Goal: Task Accomplishment & Management: Manage account settings

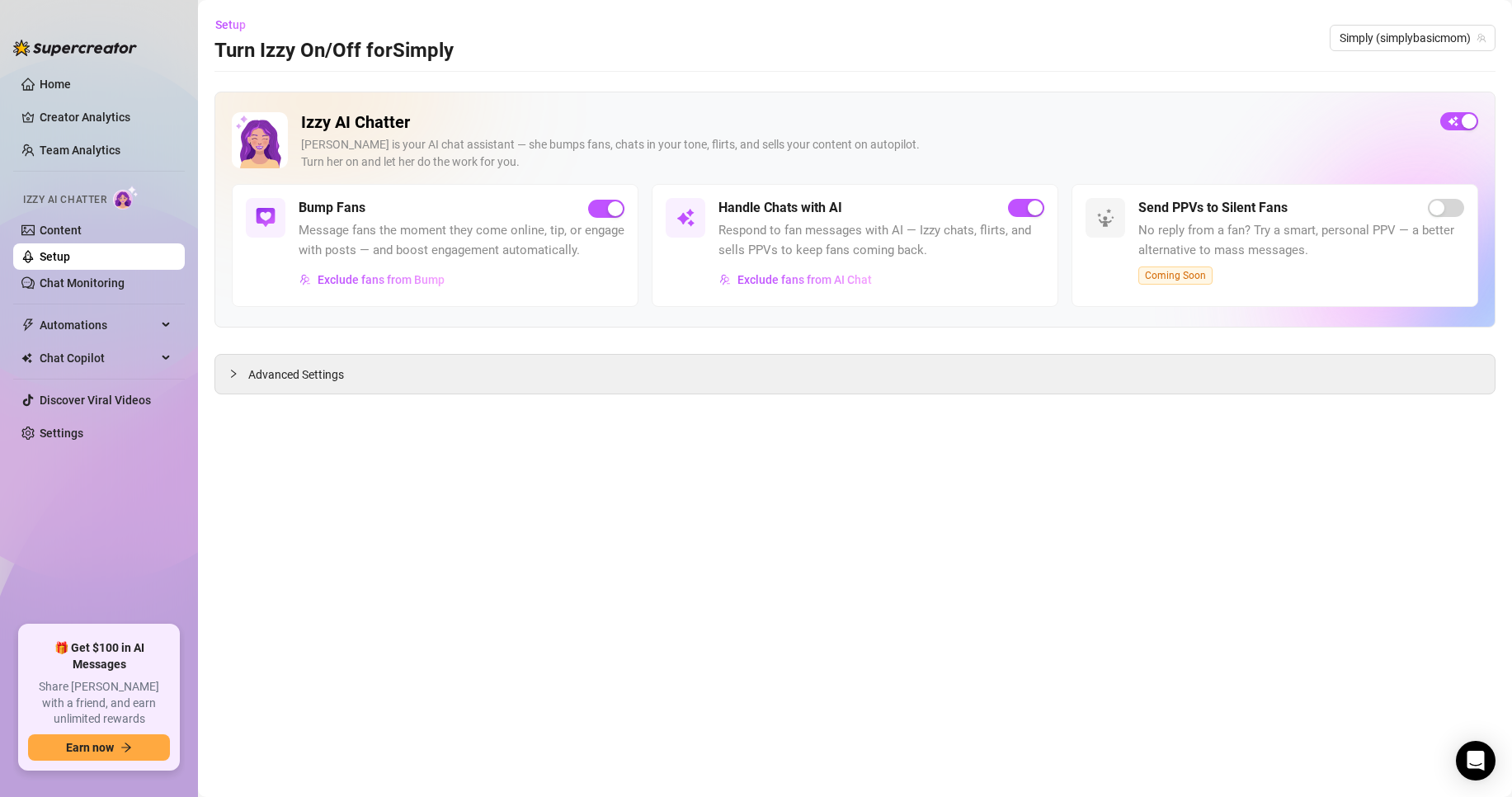
drag, startPoint x: 258, startPoint y: 379, endPoint x: 279, endPoint y: 530, distance: 152.5
click at [261, 380] on span "Advanced Settings" at bounding box center [296, 374] width 95 height 18
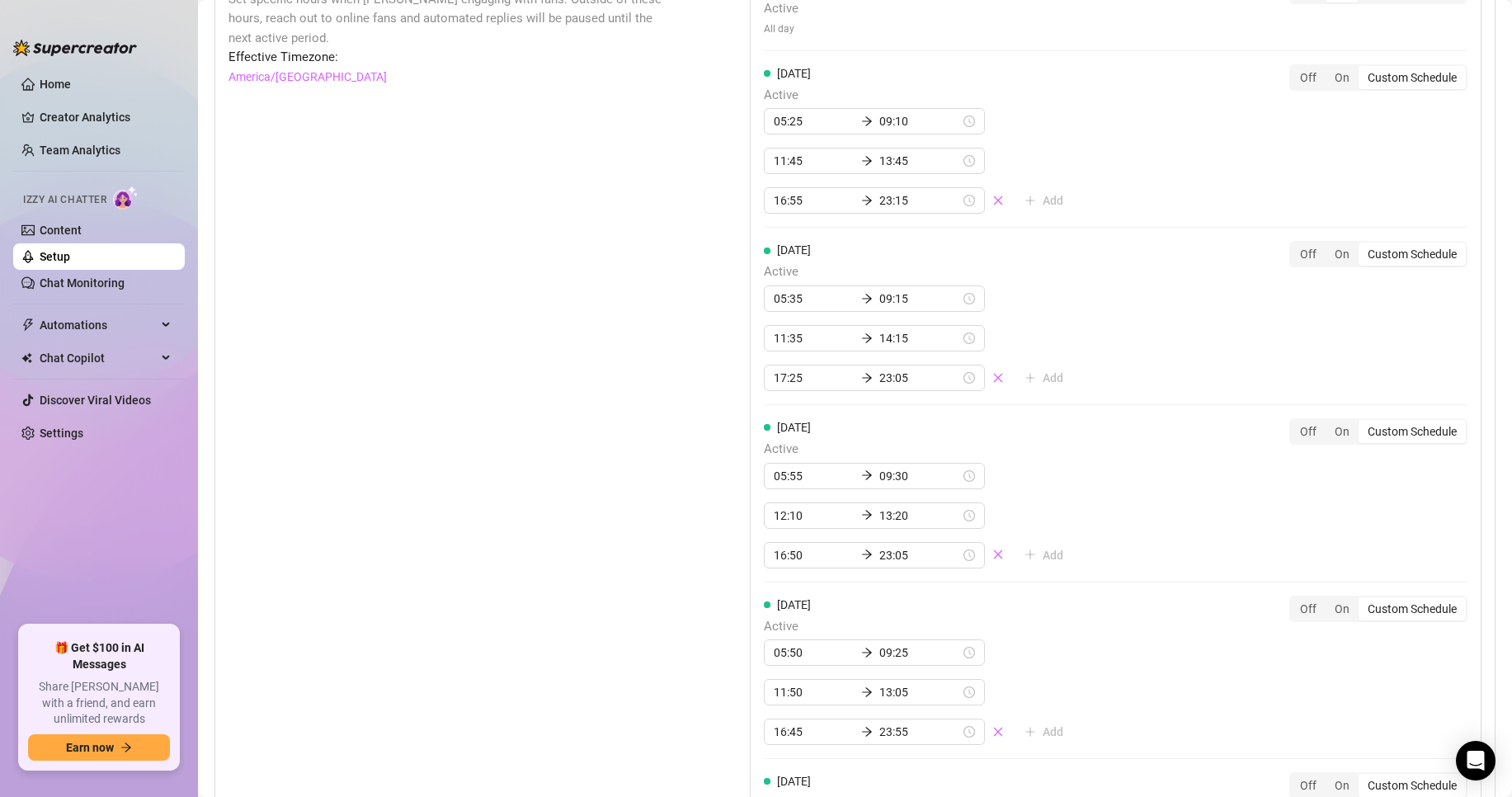
scroll to position [1402, 0]
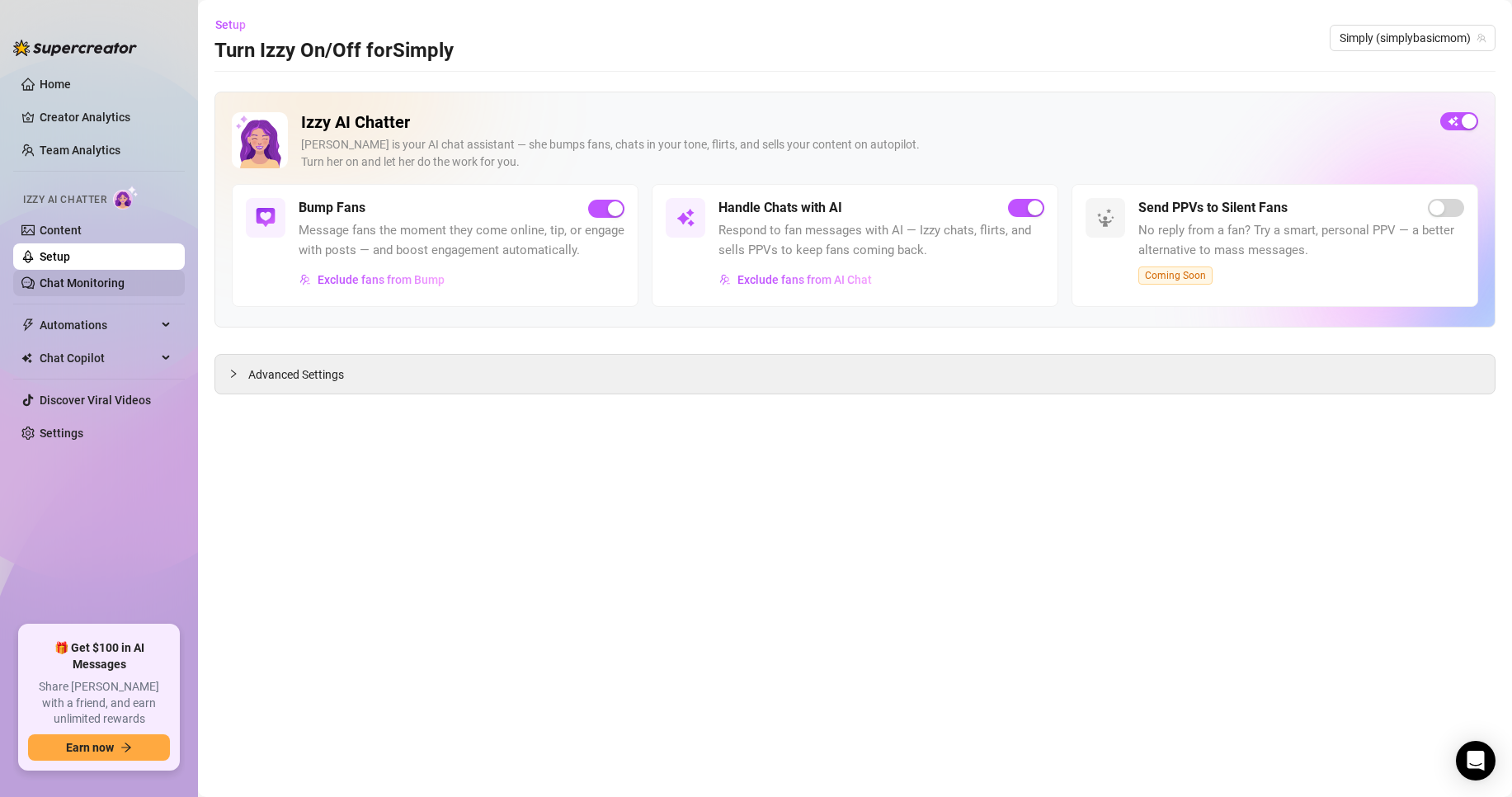
click at [40, 282] on link "Chat Monitoring" at bounding box center [82, 282] width 85 height 13
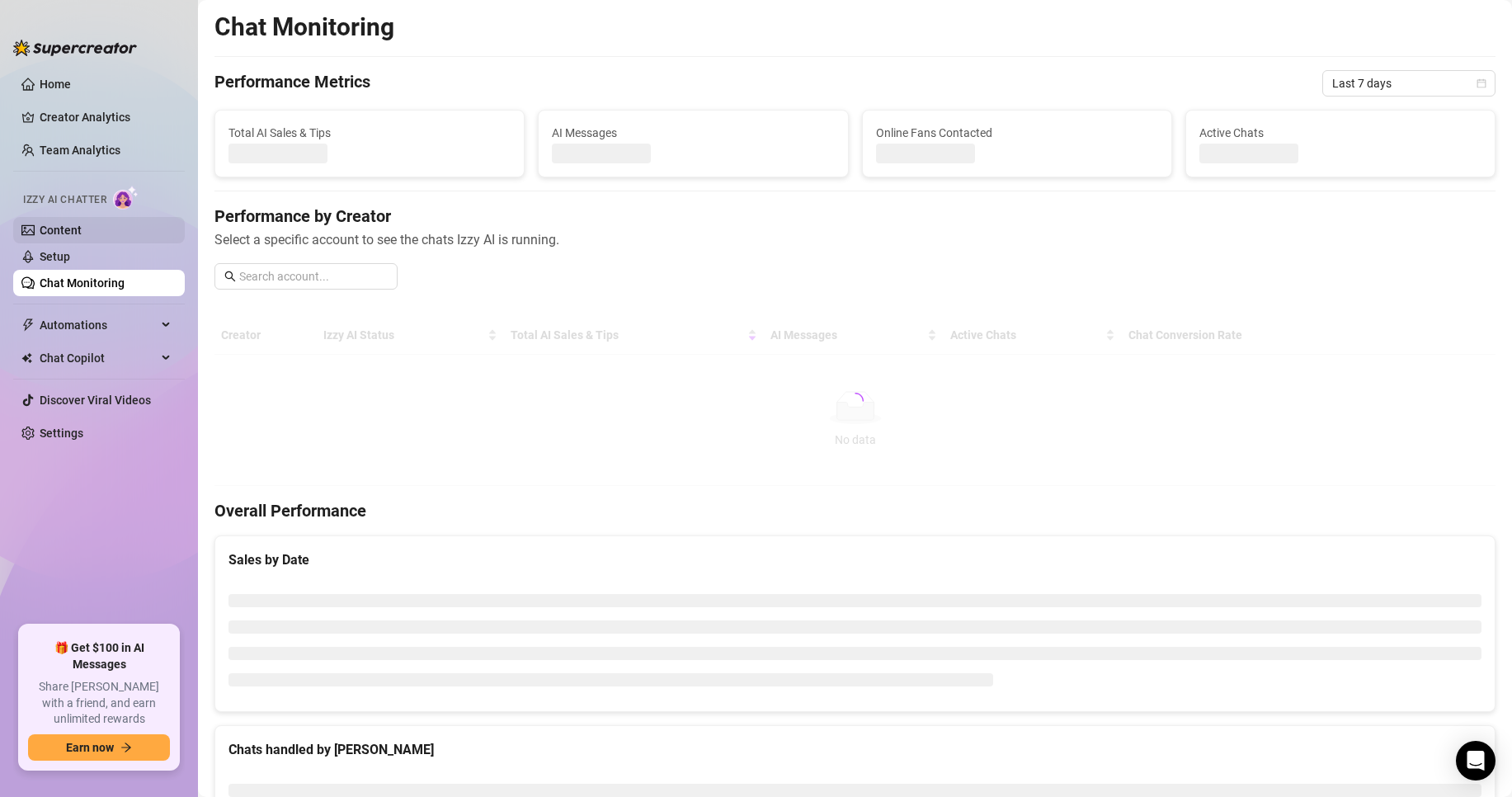
click at [40, 231] on link "Content" at bounding box center [60, 230] width 42 height 13
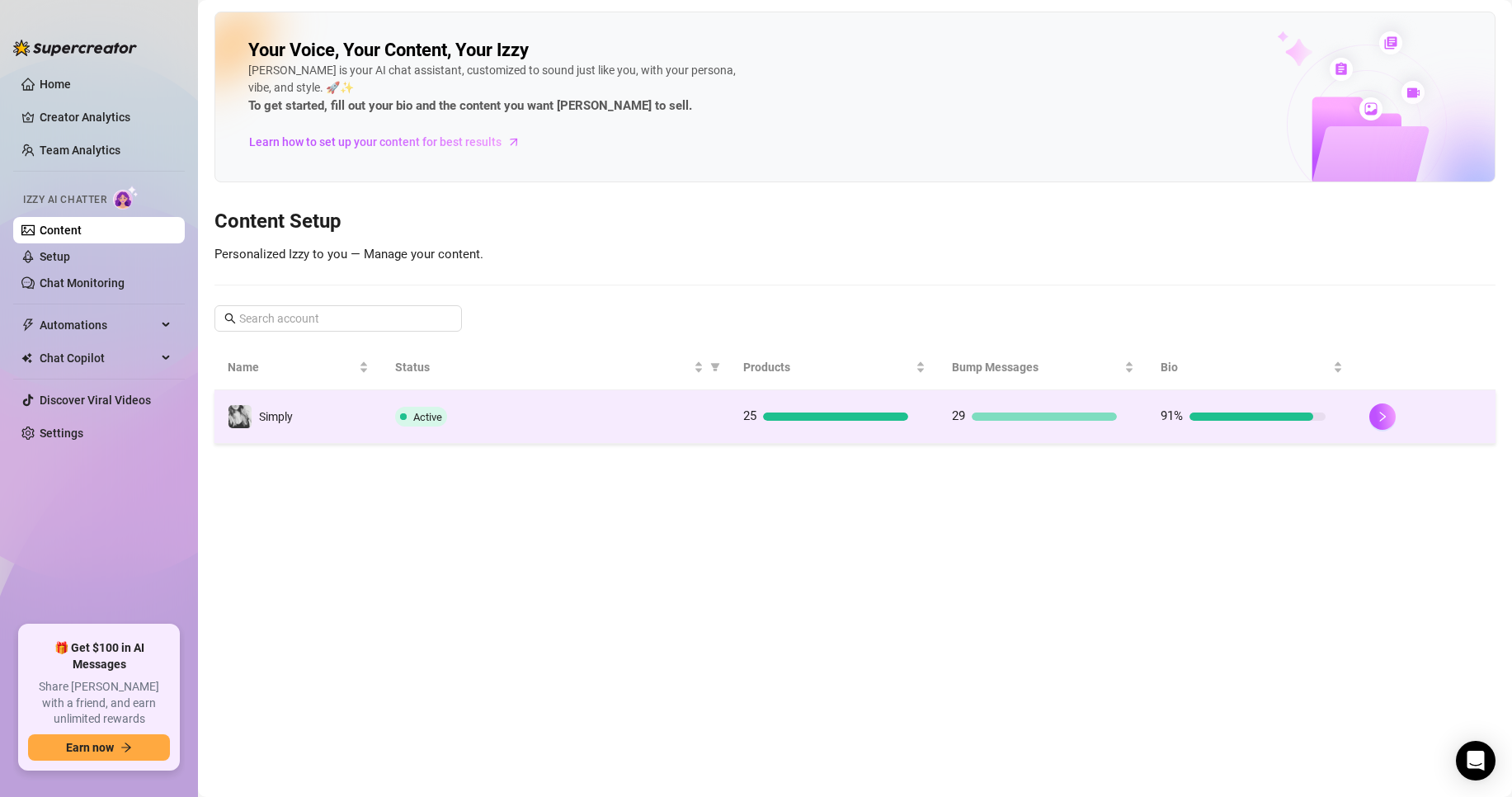
click at [748, 437] on td "25" at bounding box center [835, 417] width 209 height 54
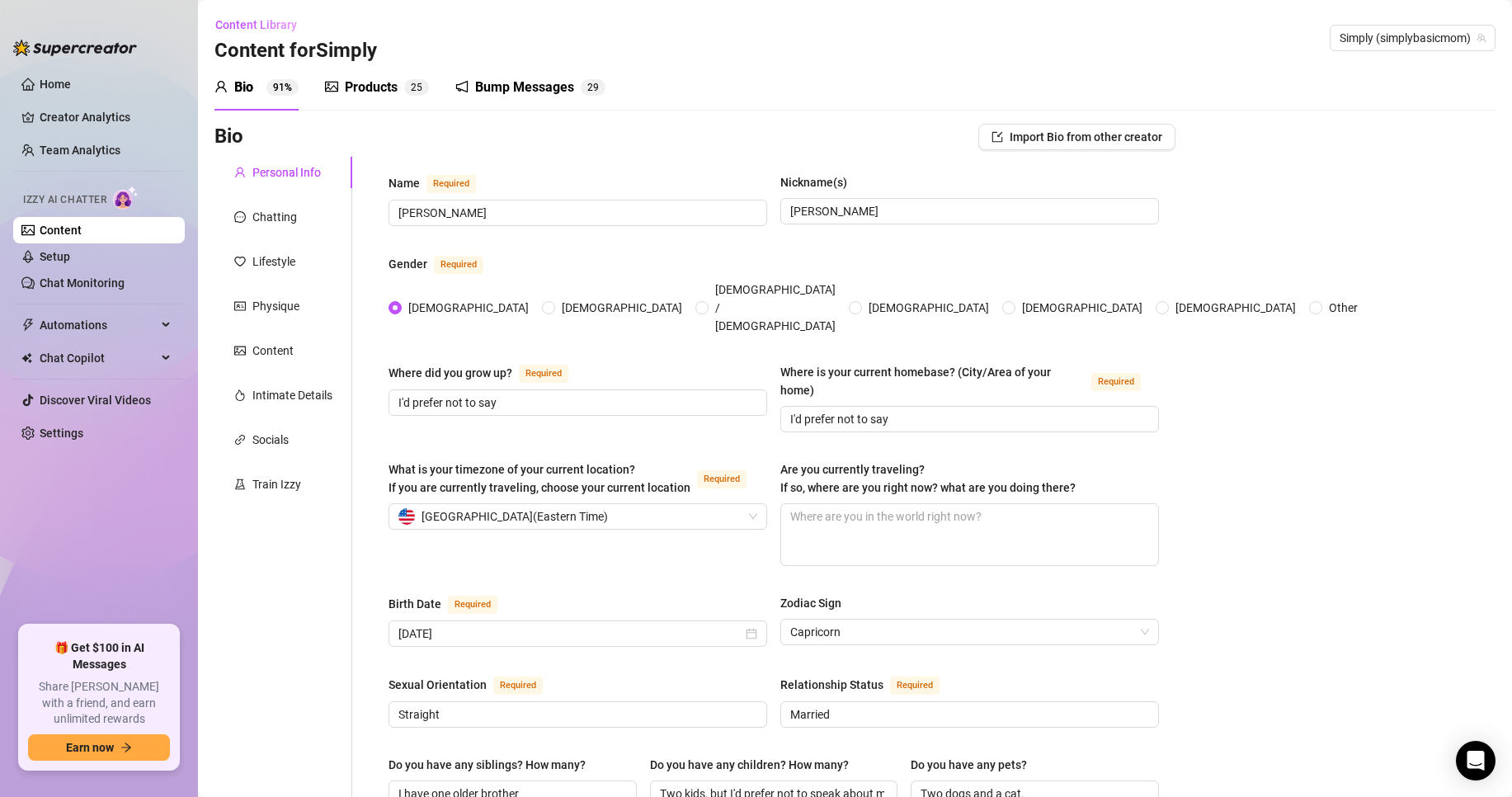
click at [340, 87] on div "Products 2 5" at bounding box center [377, 87] width 104 height 20
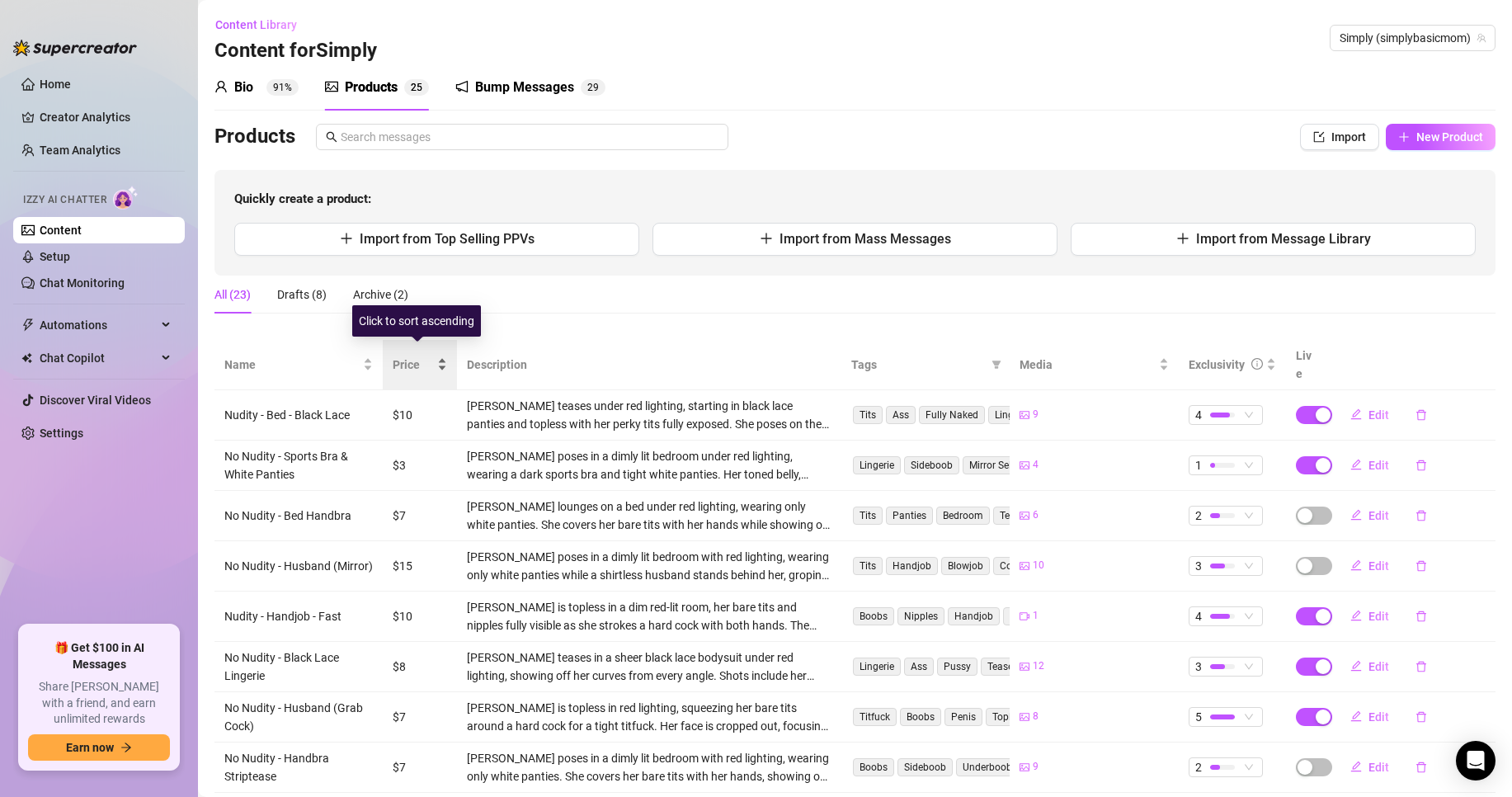
click at [438, 363] on div "Price" at bounding box center [420, 364] width 55 height 18
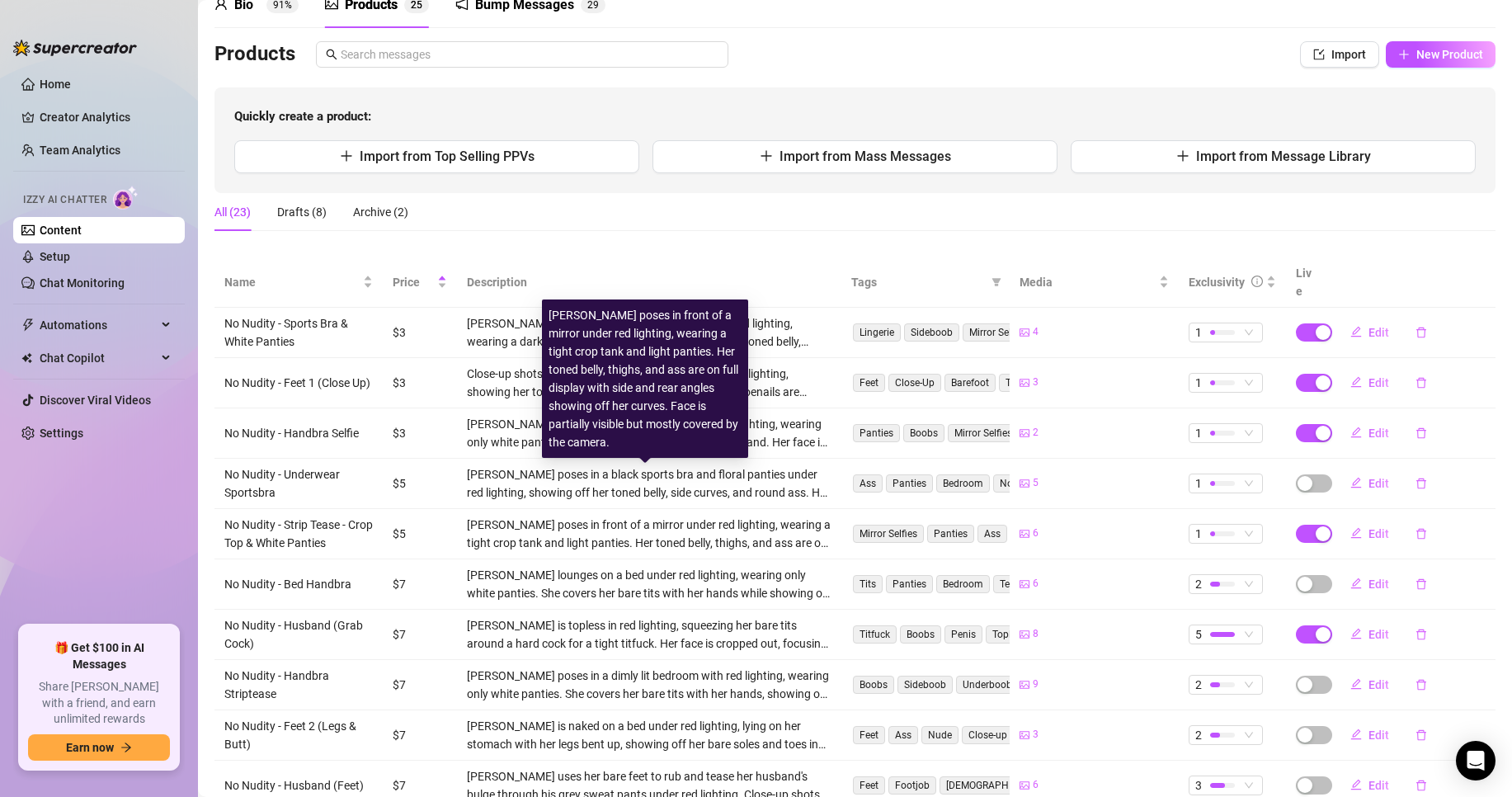
scroll to position [165, 0]
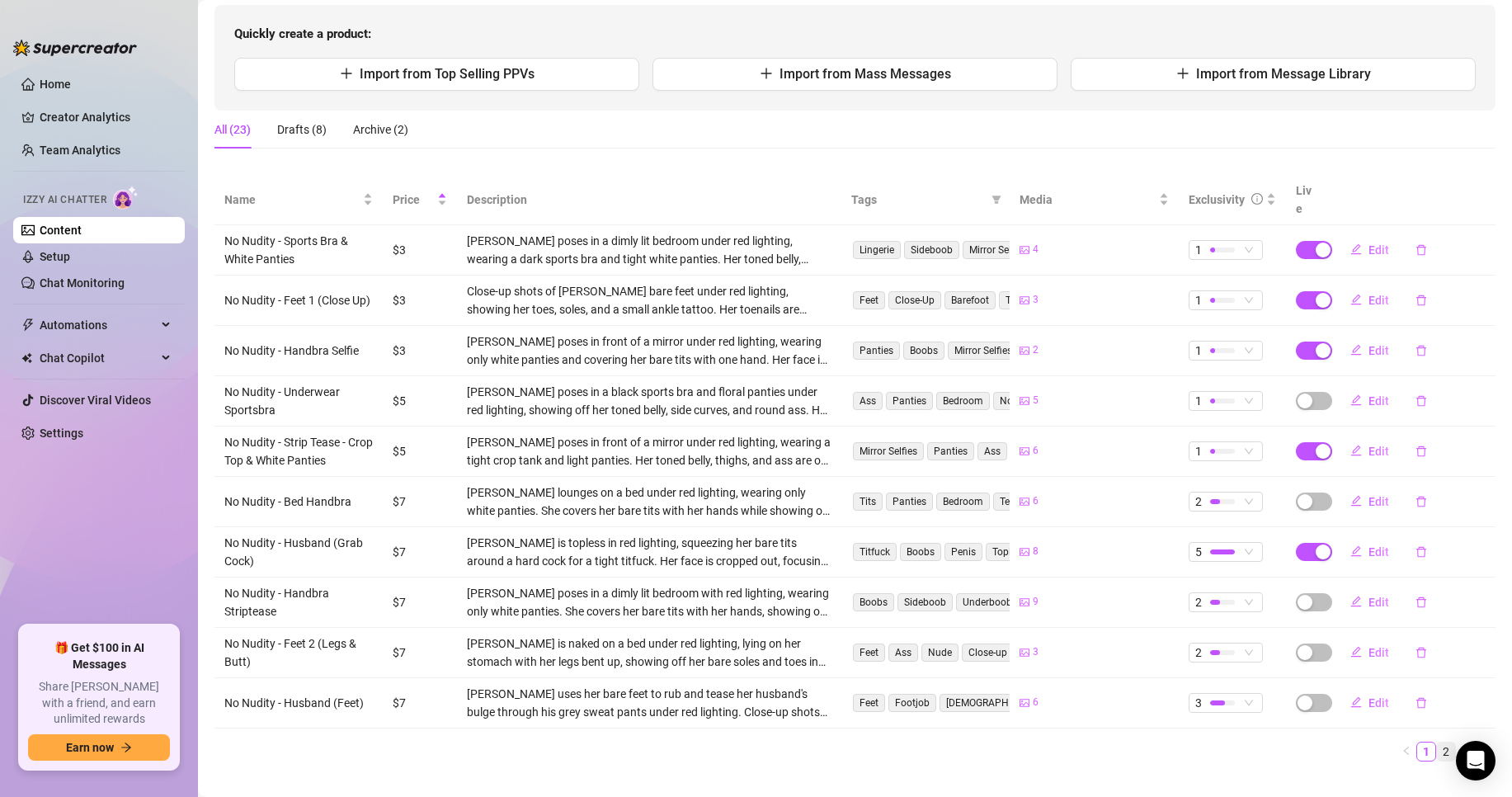
click at [1437, 742] on link "2" at bounding box center [1446, 751] width 18 height 18
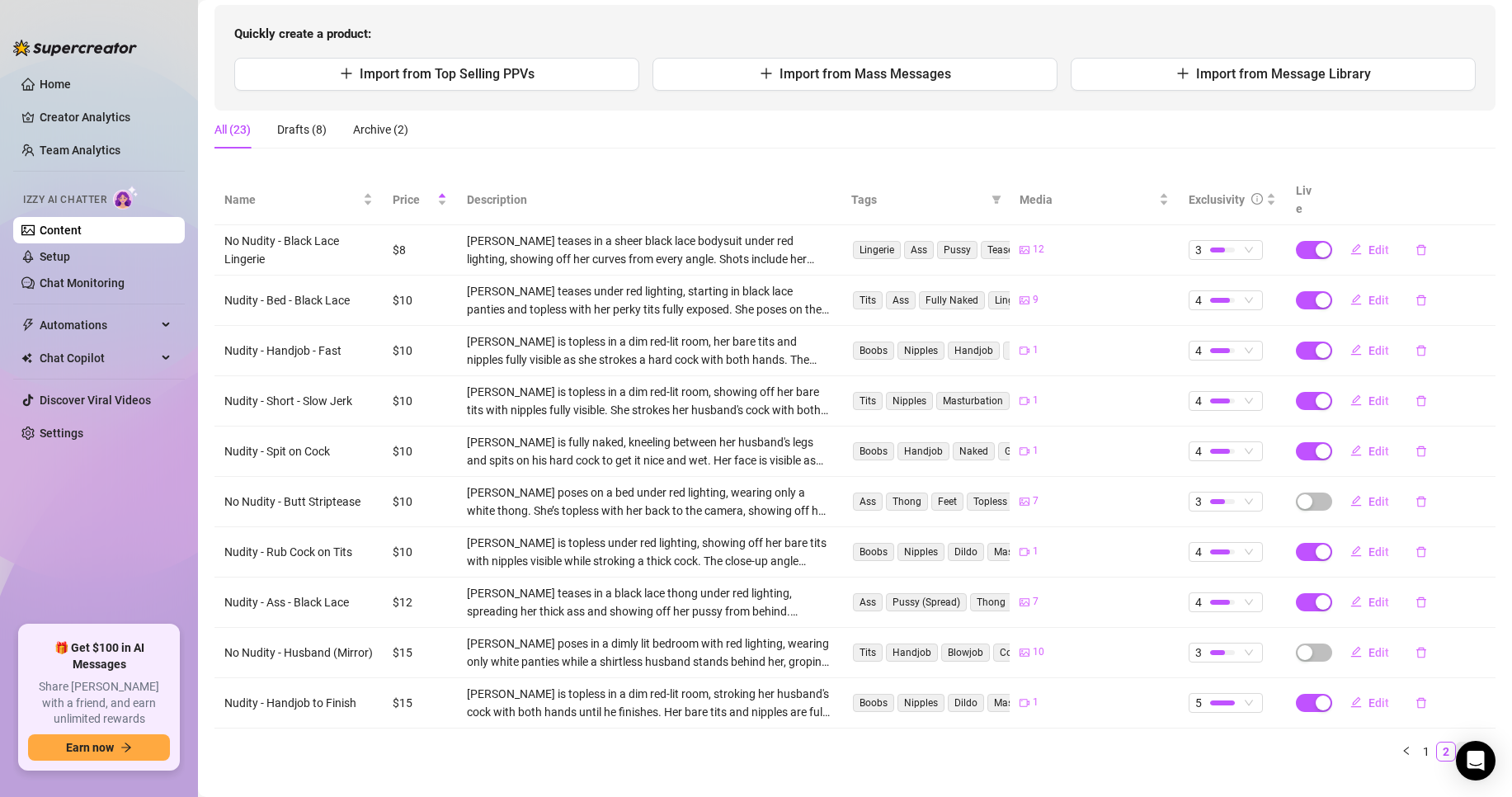
click at [1457, 742] on link "3" at bounding box center [1466, 751] width 18 height 18
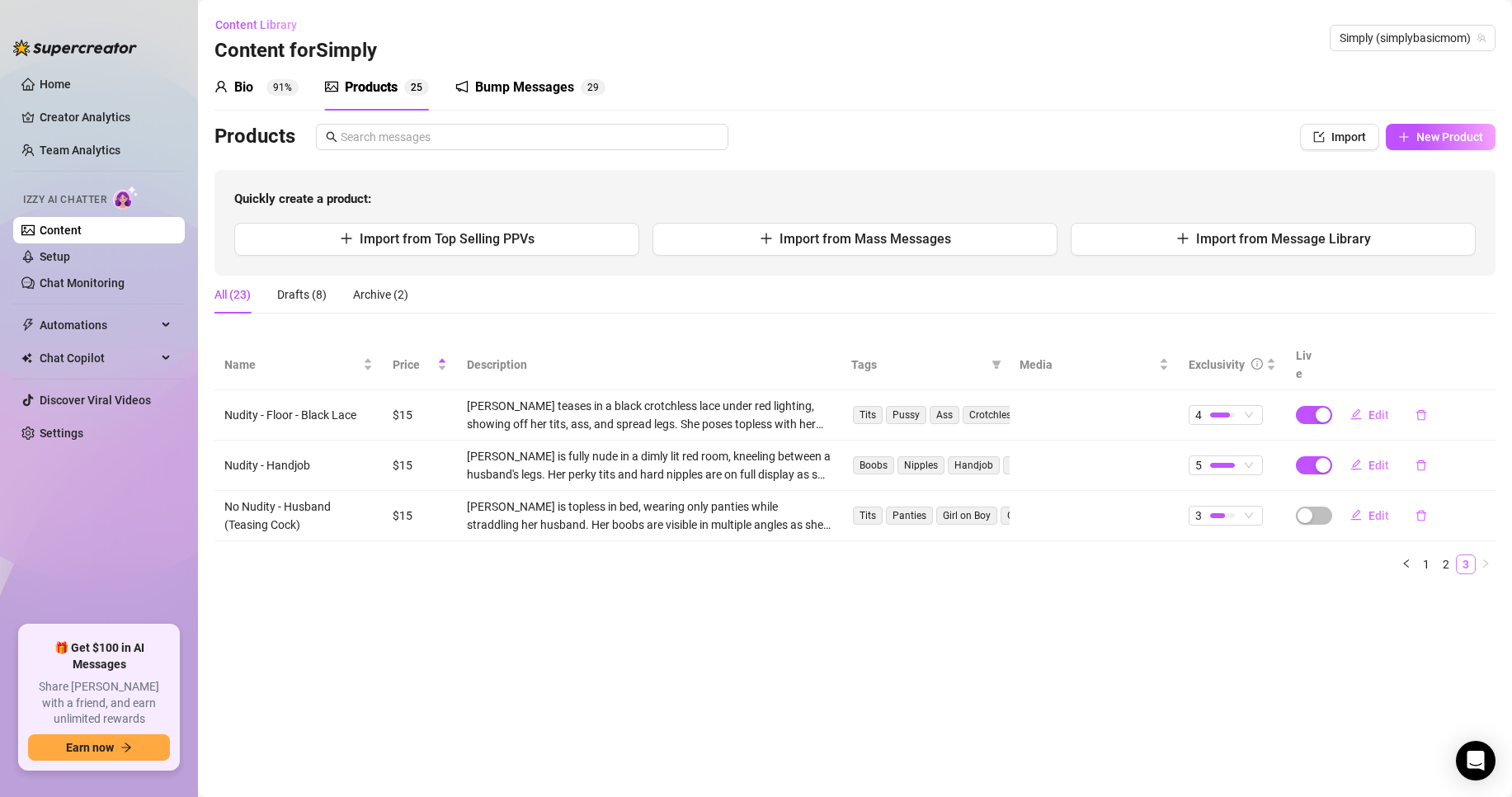
scroll to position [0, 0]
click at [1421, 555] on link "1" at bounding box center [1427, 564] width 18 height 18
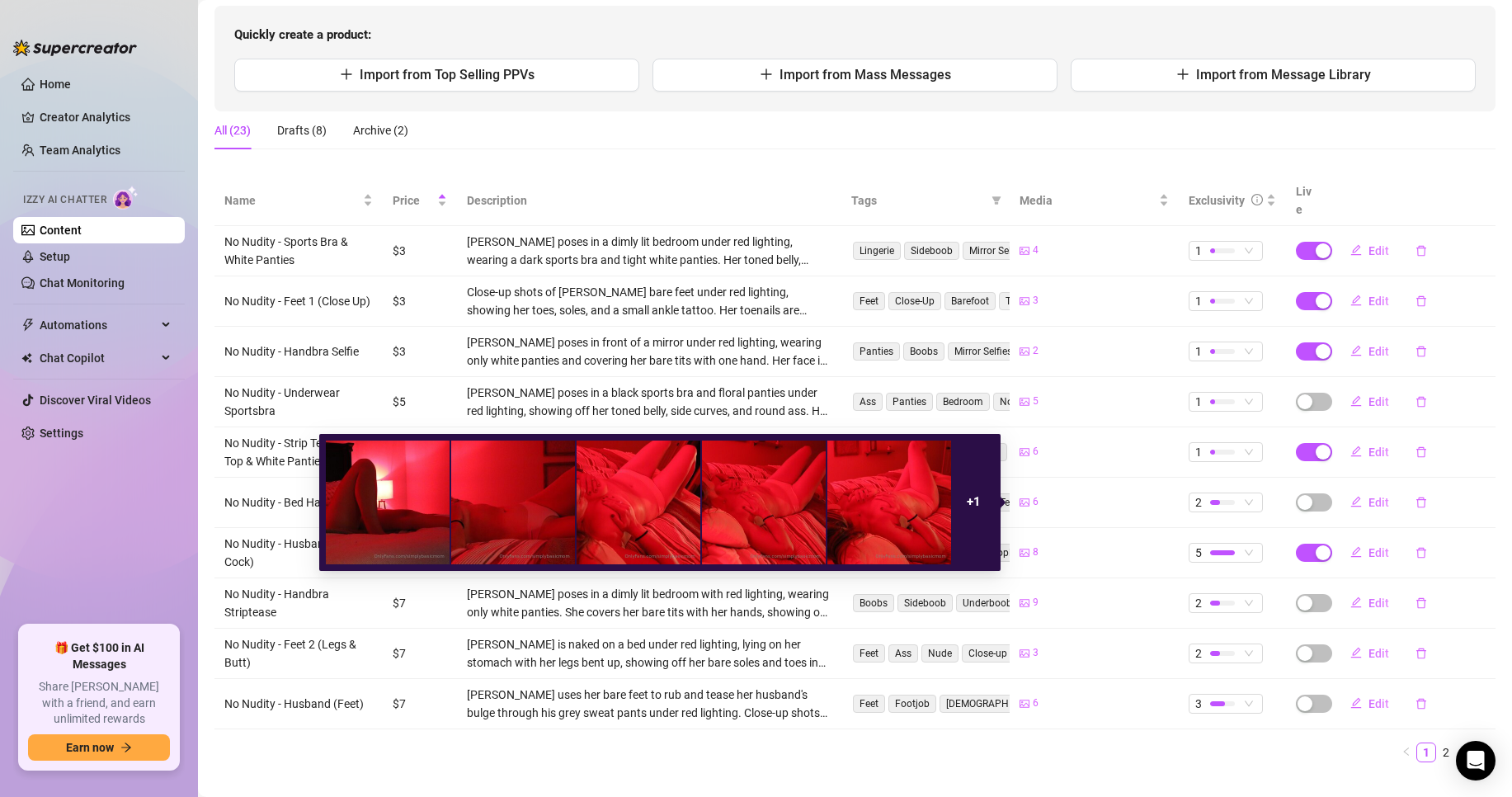
scroll to position [165, 0]
